Goal: Task Accomplishment & Management: Manage account settings

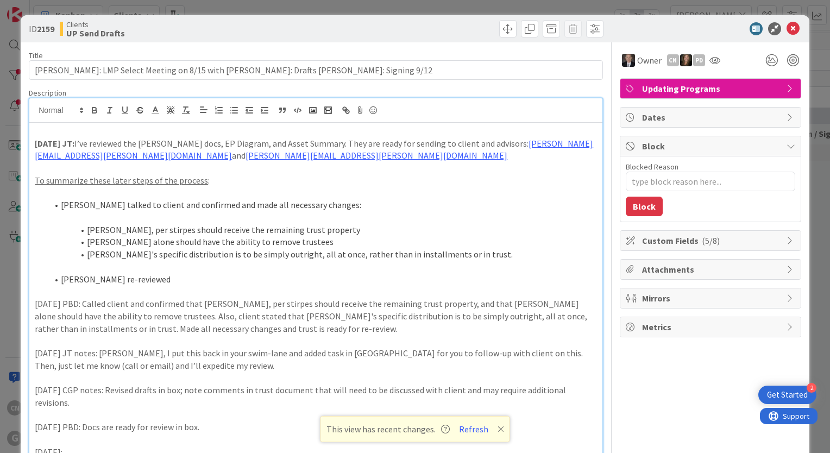
type textarea "x"
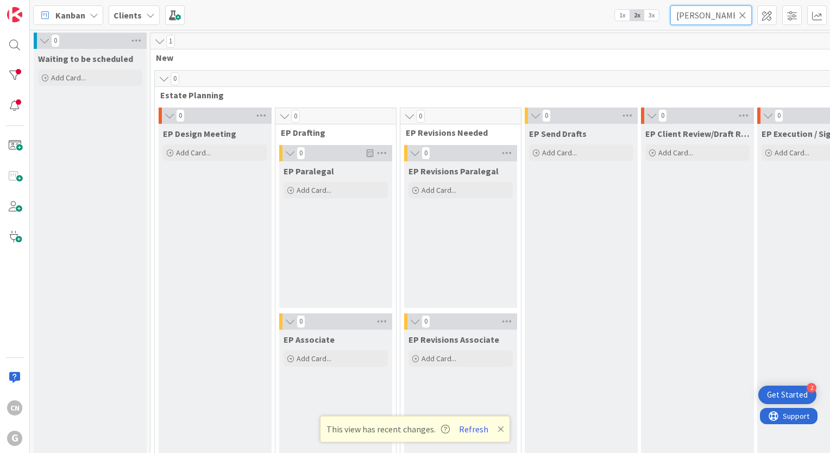
click at [710, 16] on input "[PERSON_NAME]" at bounding box center [712, 15] width 82 height 20
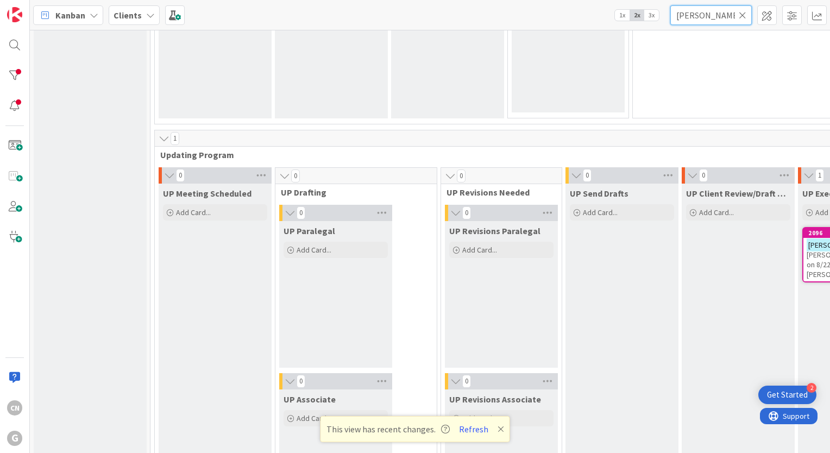
scroll to position [1472, 0]
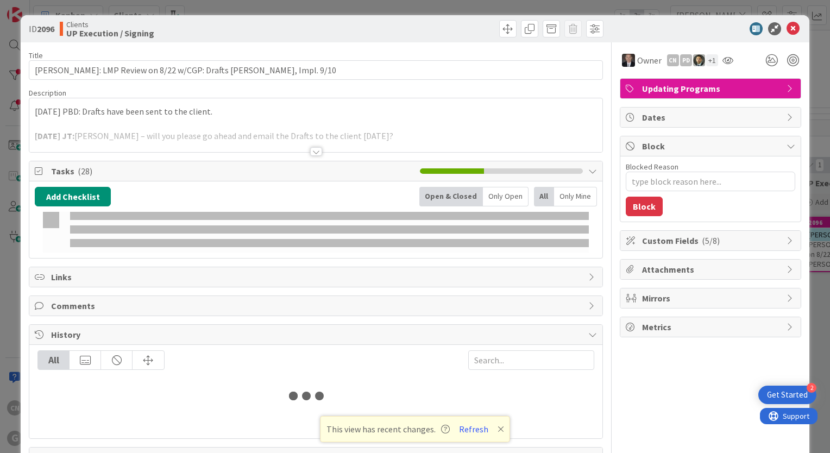
type textarea "x"
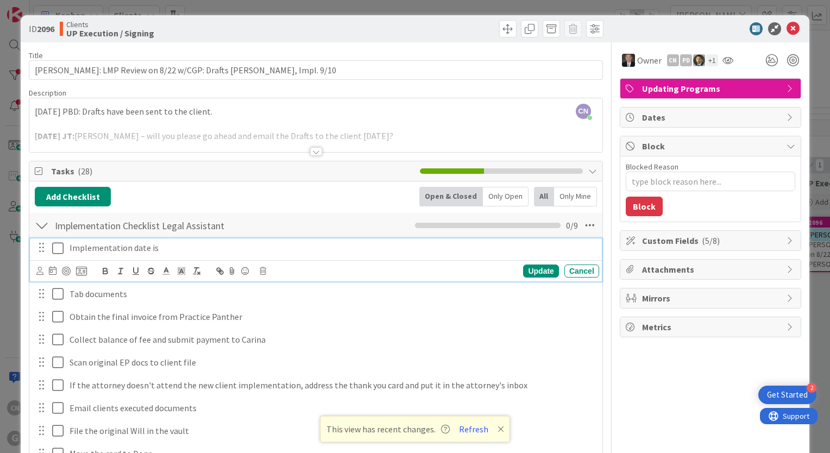
click at [191, 248] on p "Implementation date is" at bounding box center [332, 248] width 525 height 12
click at [40, 273] on icon at bounding box center [39, 271] width 7 height 8
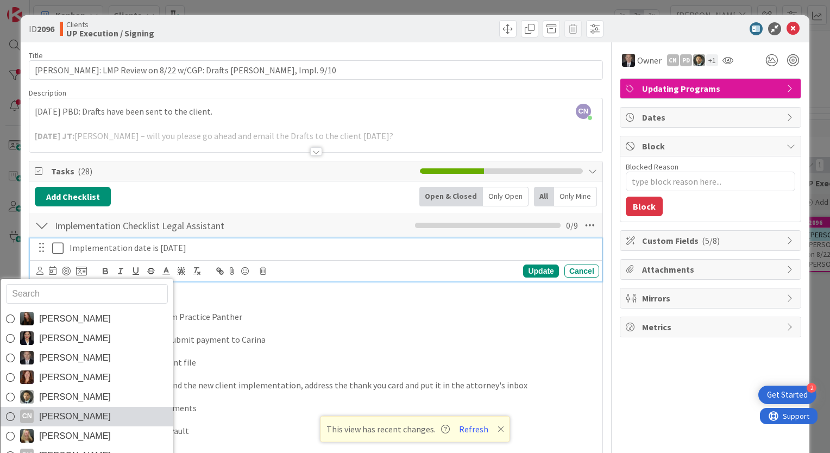
click at [73, 416] on span "Cindy Negron Vitilio" at bounding box center [75, 417] width 72 height 16
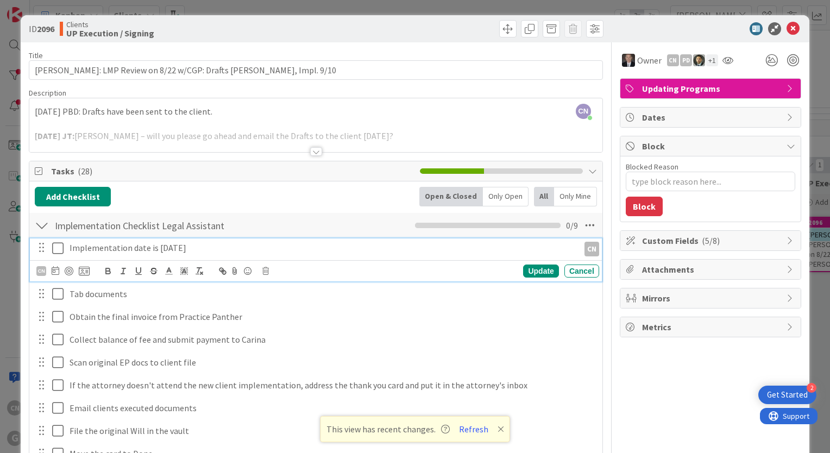
click at [55, 246] on icon at bounding box center [57, 248] width 11 height 13
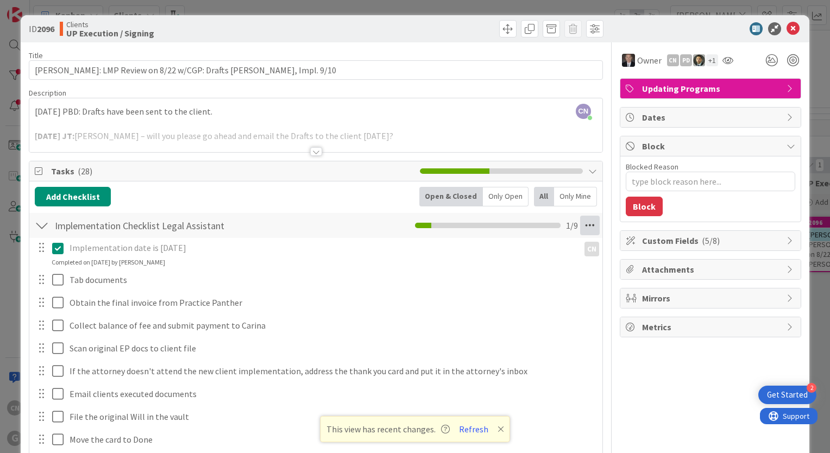
click at [581, 229] on icon at bounding box center [590, 226] width 20 height 20
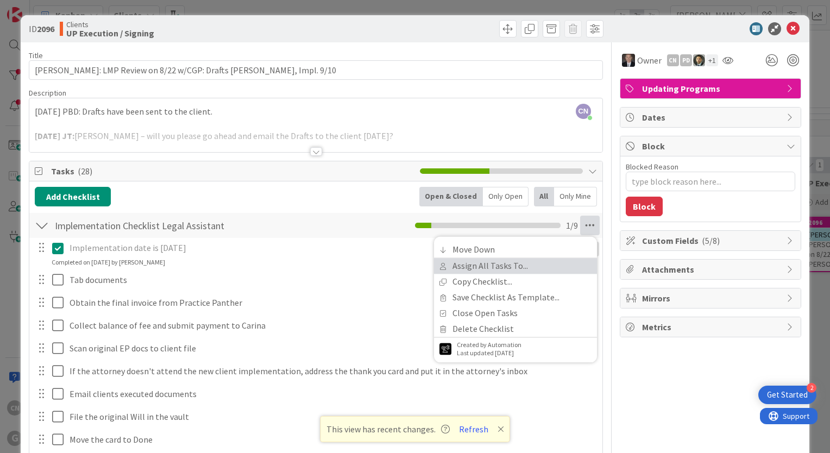
click at [496, 266] on link "Assign All Tasks To..." at bounding box center [515, 266] width 163 height 16
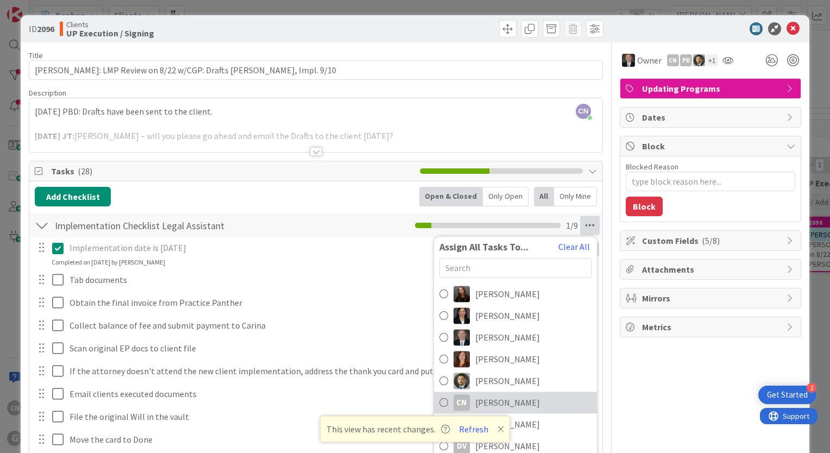
click at [502, 399] on span "Cindy Negron Vitilio" at bounding box center [507, 402] width 65 height 13
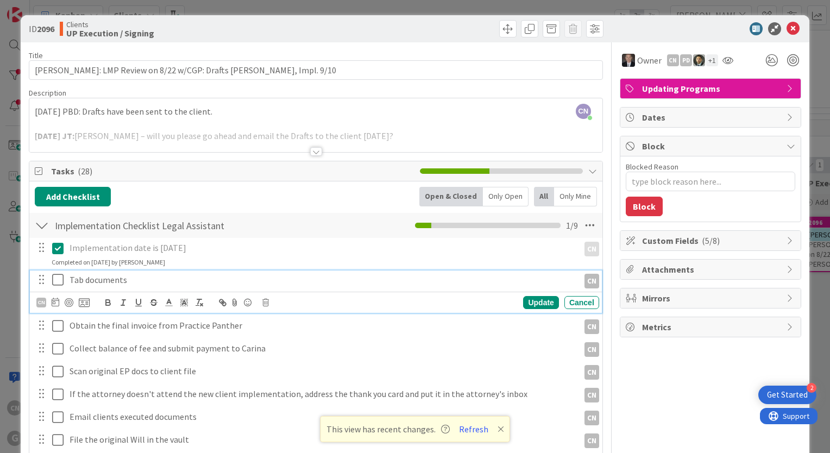
click at [57, 281] on icon at bounding box center [57, 279] width 11 height 13
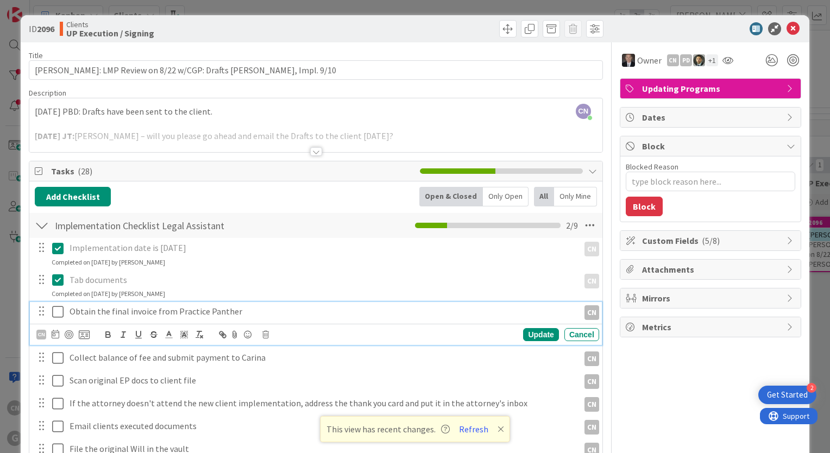
click at [56, 311] on icon at bounding box center [57, 311] width 11 height 13
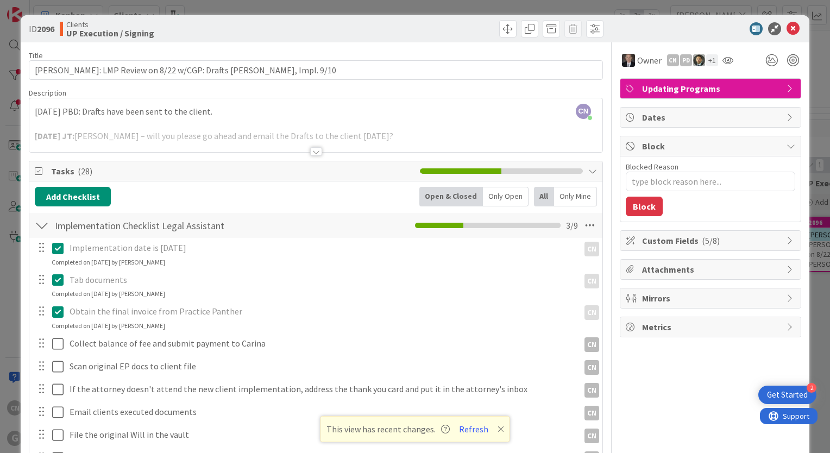
click at [57, 315] on icon at bounding box center [57, 311] width 11 height 13
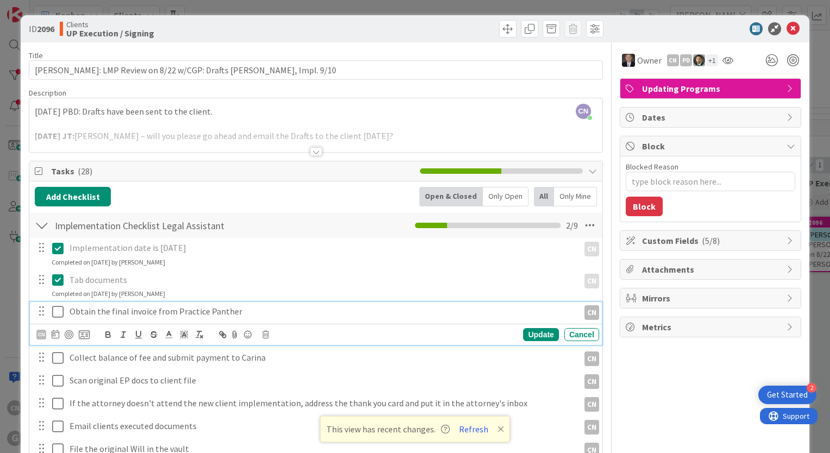
type textarea "x"
click at [278, 314] on p "Obtain the final invoice from Practice Panther" at bounding box center [322, 311] width 505 height 12
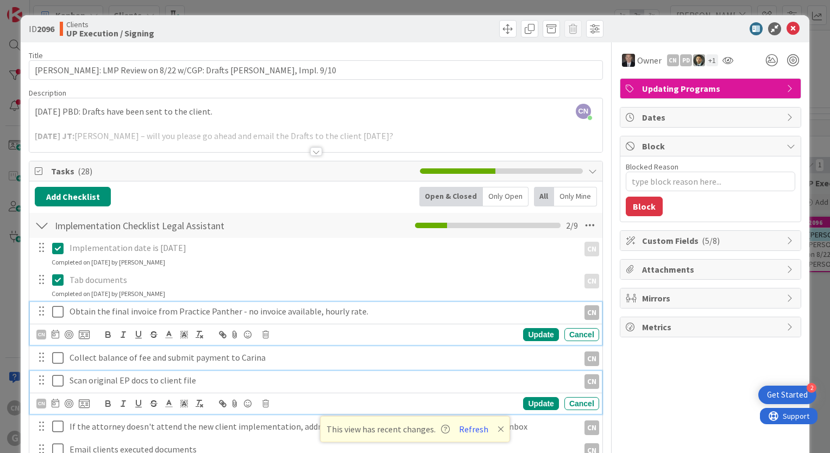
click at [363, 376] on p "Scan original EP docs to client file" at bounding box center [322, 380] width 505 height 12
click at [59, 314] on icon at bounding box center [57, 311] width 11 height 13
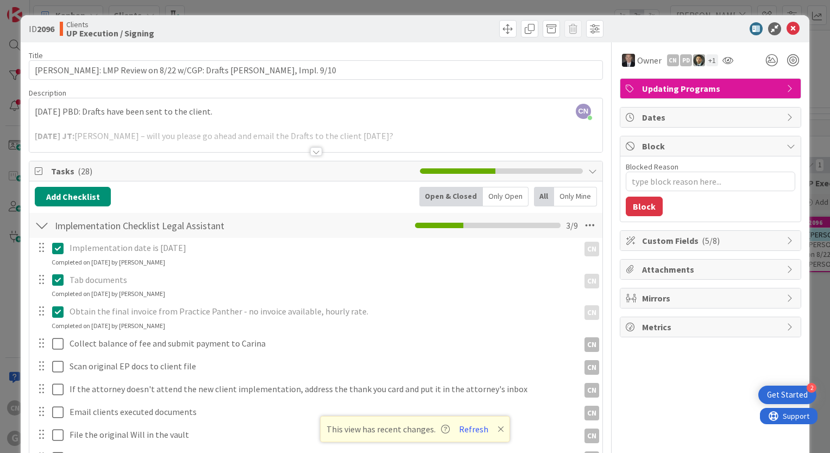
type textarea "x"
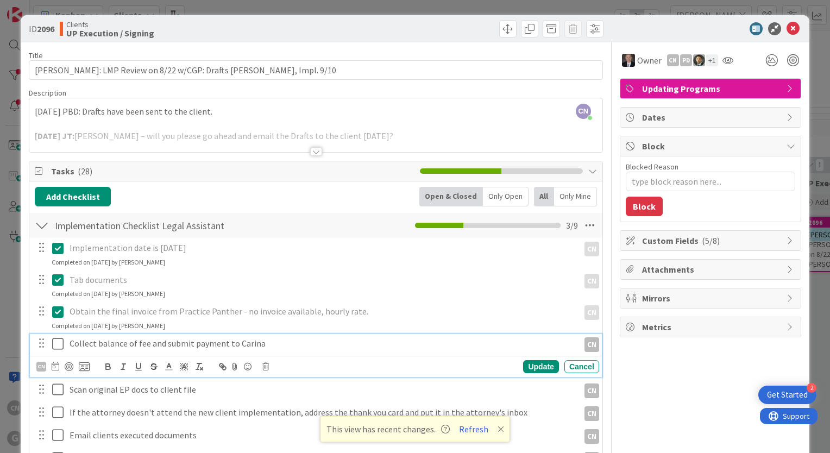
click at [289, 343] on p "Collect balance of fee and submit payment to Carina" at bounding box center [322, 343] width 505 height 12
click at [54, 341] on icon at bounding box center [57, 343] width 11 height 13
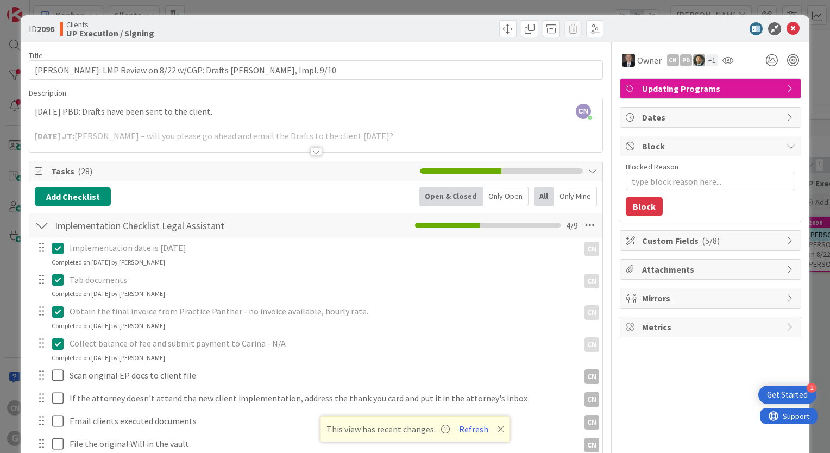
type textarea "x"
click at [787, 29] on icon at bounding box center [793, 28] width 13 height 13
